Goal: Task Accomplishment & Management: Complete application form

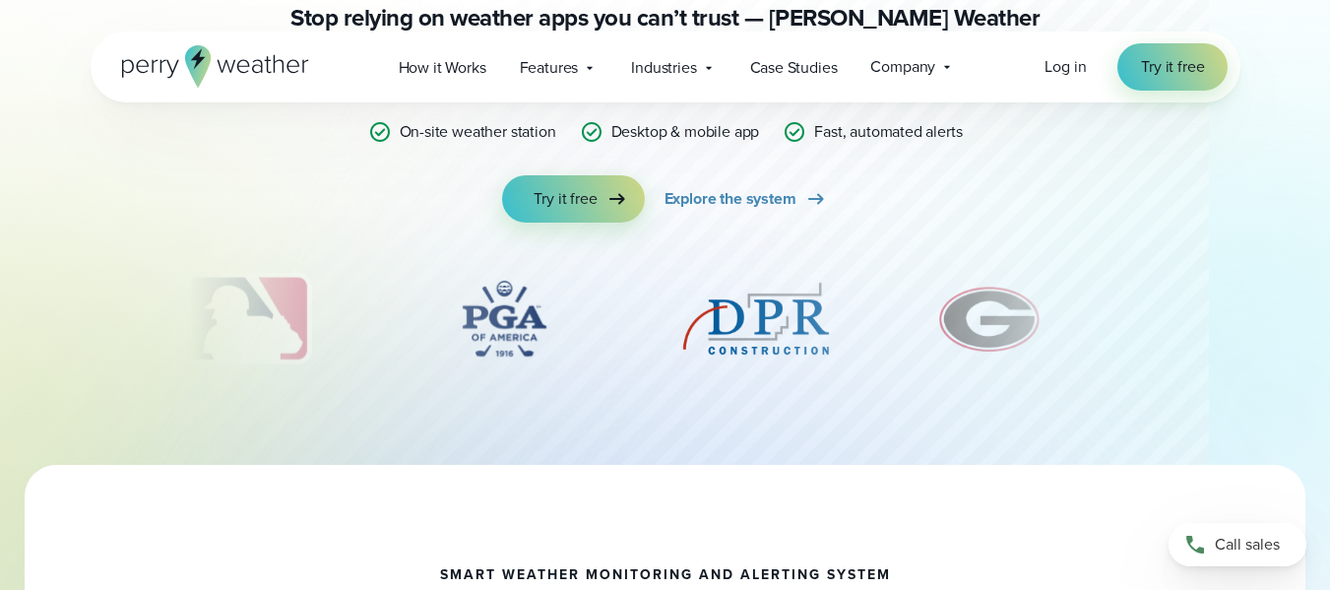
scroll to position [327, 0]
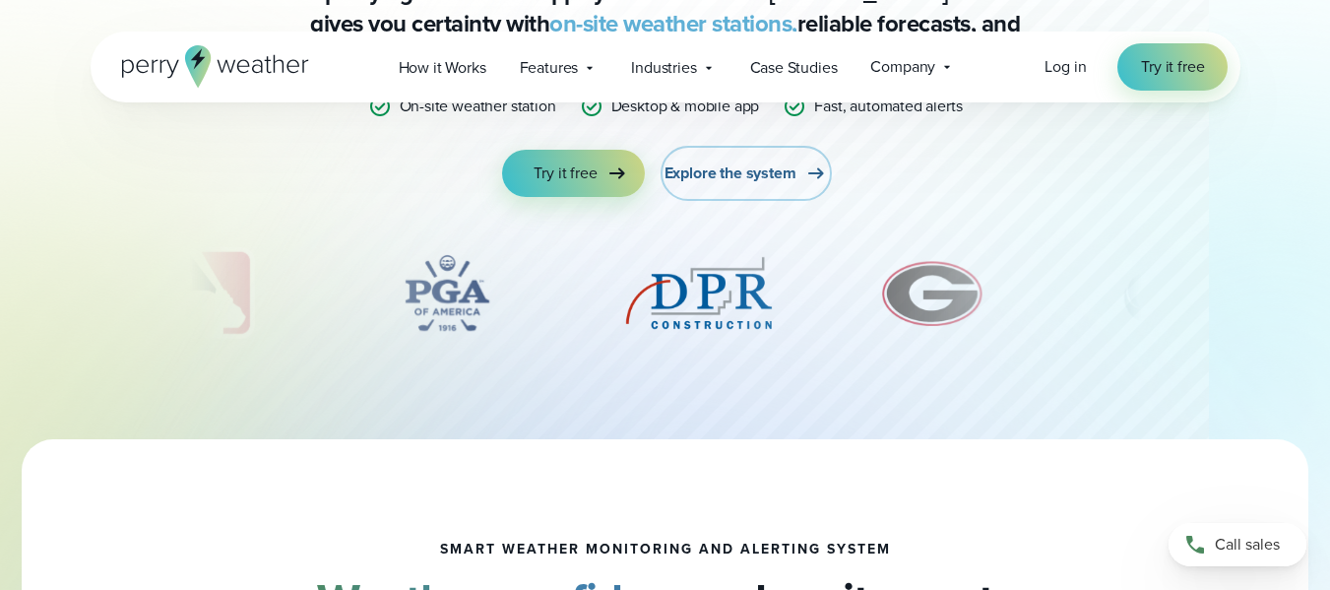
click at [754, 174] on span "Explore the system" at bounding box center [731, 173] width 132 height 24
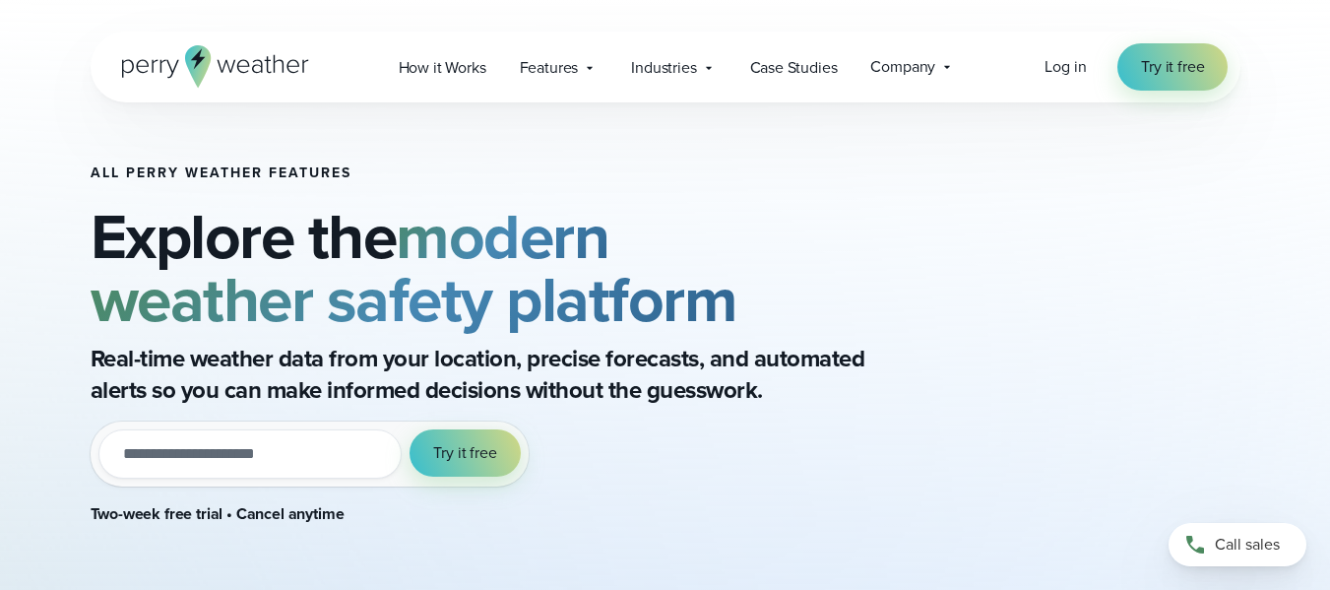
click at [144, 454] on input "email" at bounding box center [250, 453] width 304 height 49
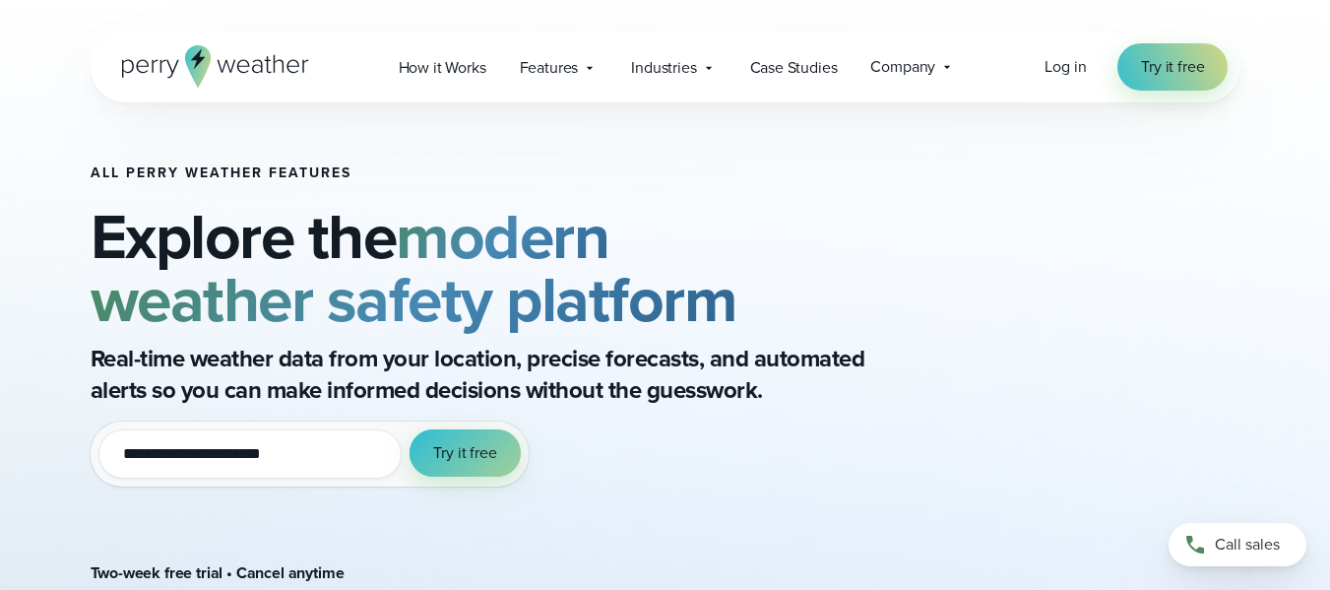
type input "**********"
click at [470, 455] on span "Try it free" at bounding box center [464, 453] width 63 height 24
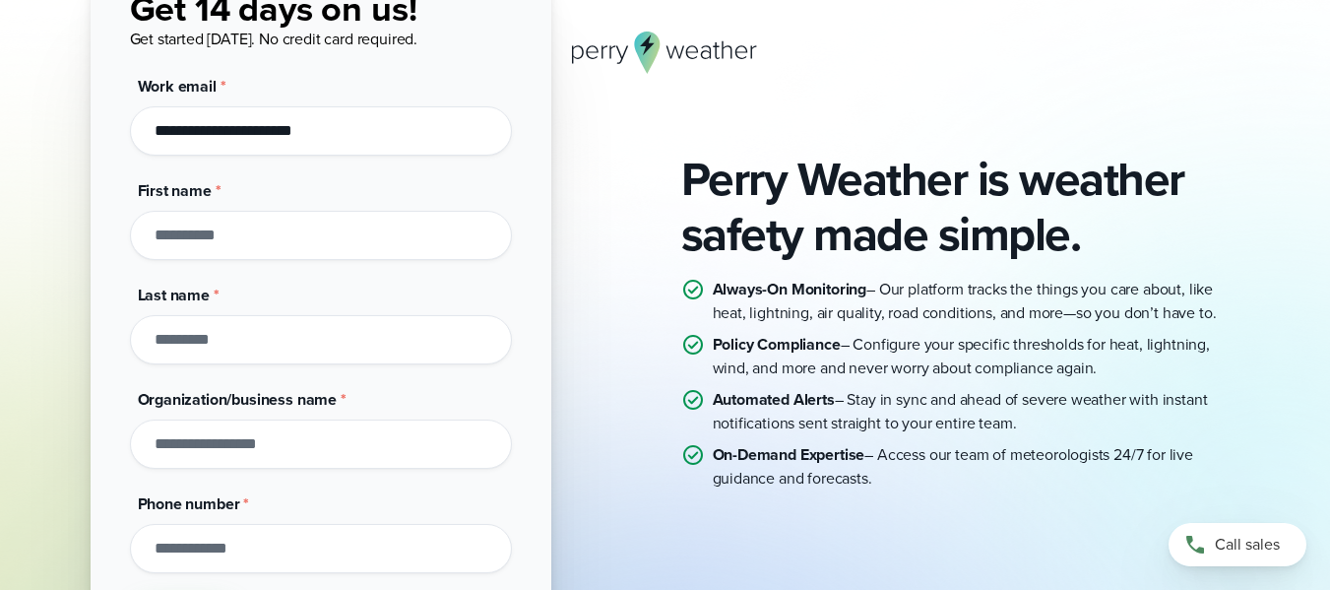
scroll to position [175, 0]
